Goal: Find specific page/section: Find specific page/section

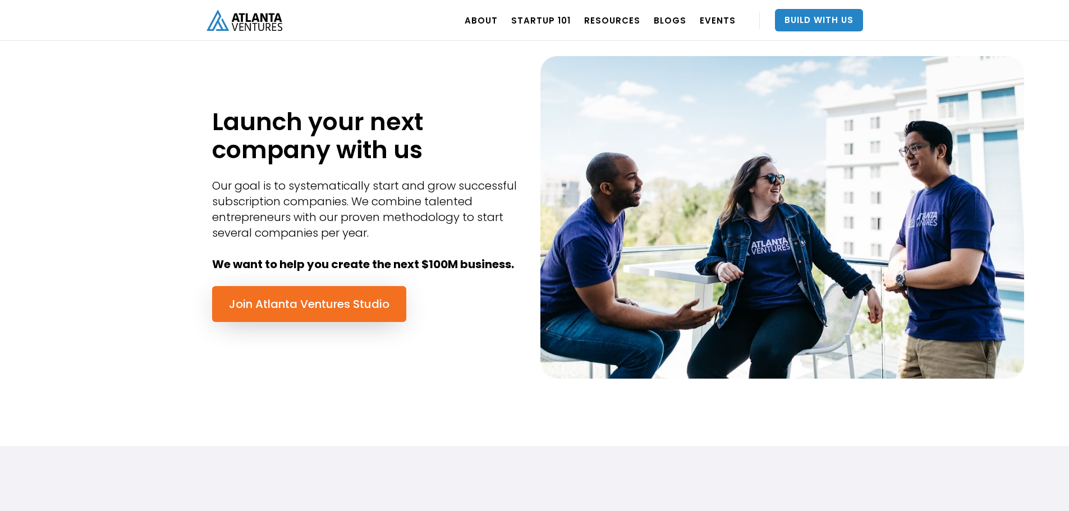
scroll to position [505, 0]
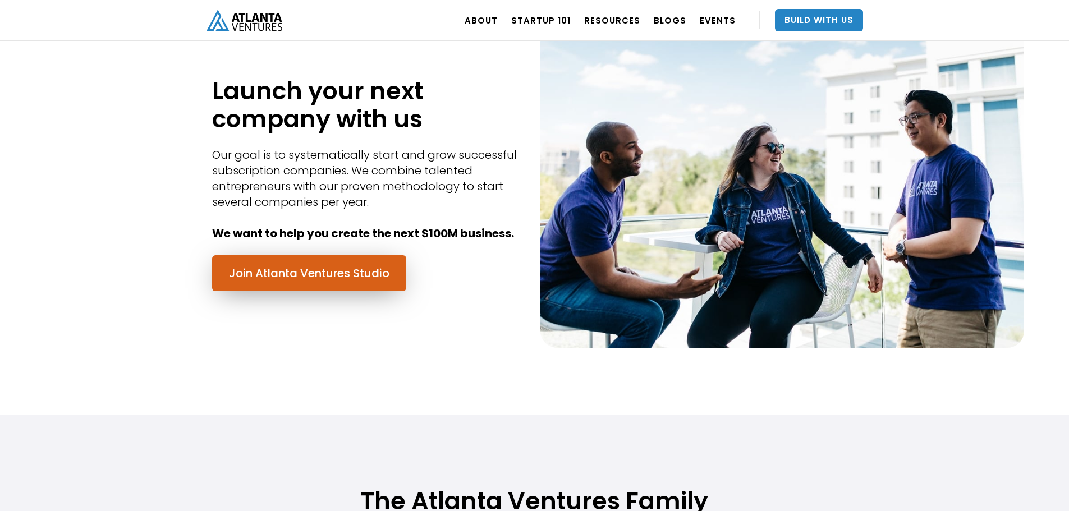
click at [287, 278] on link "Join Atlanta Ventures Studio" at bounding box center [309, 273] width 194 height 36
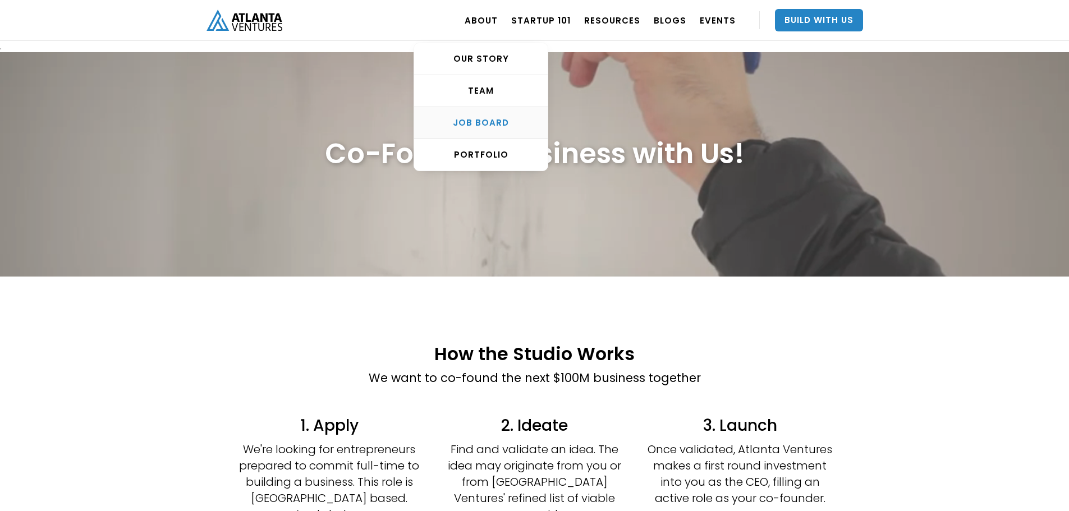
click at [507, 124] on div "Job Board" at bounding box center [481, 122] width 134 height 11
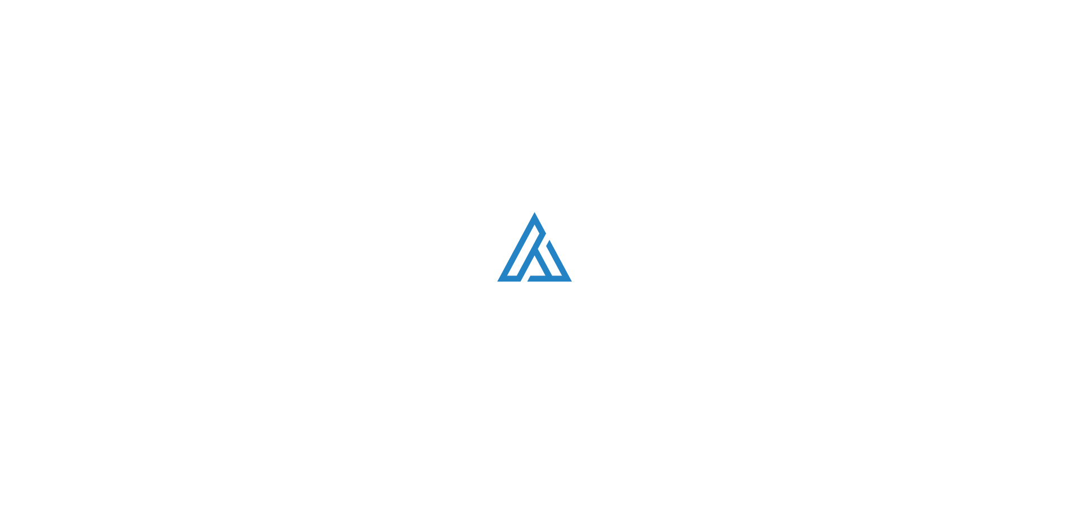
scroll to position [2151, 0]
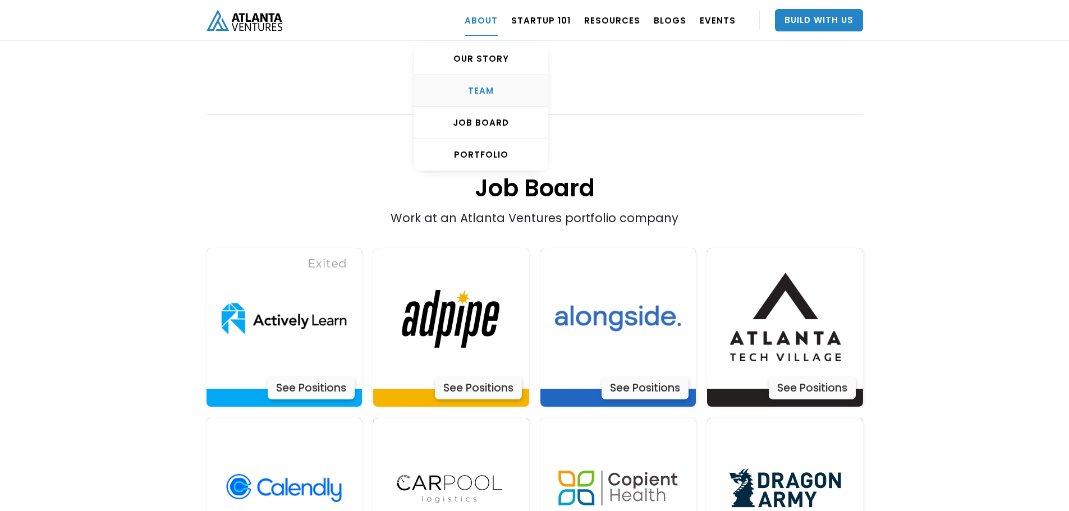
click at [495, 88] on div "TEAM" at bounding box center [481, 90] width 134 height 11
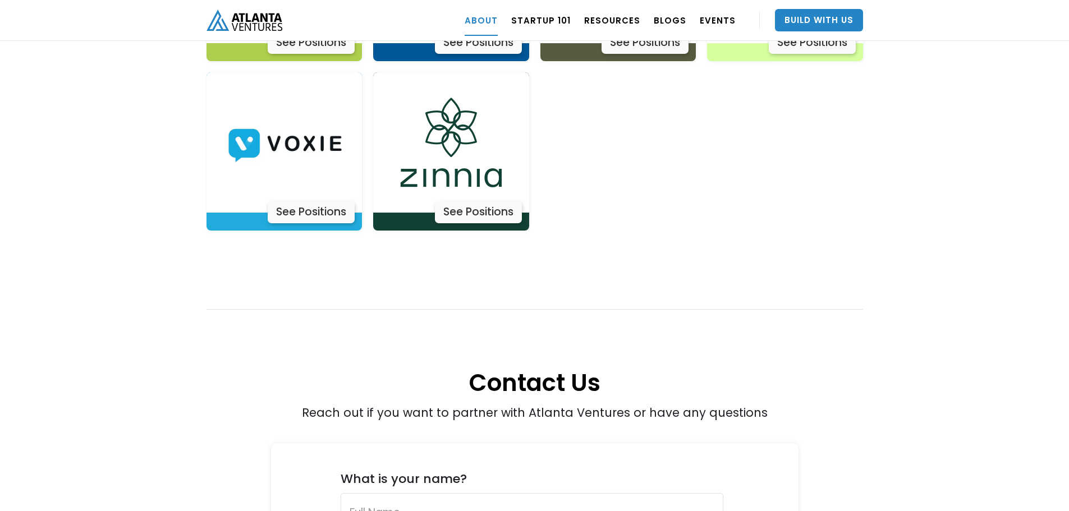
scroll to position [3890, 0]
